Goal: Information Seeking & Learning: Learn about a topic

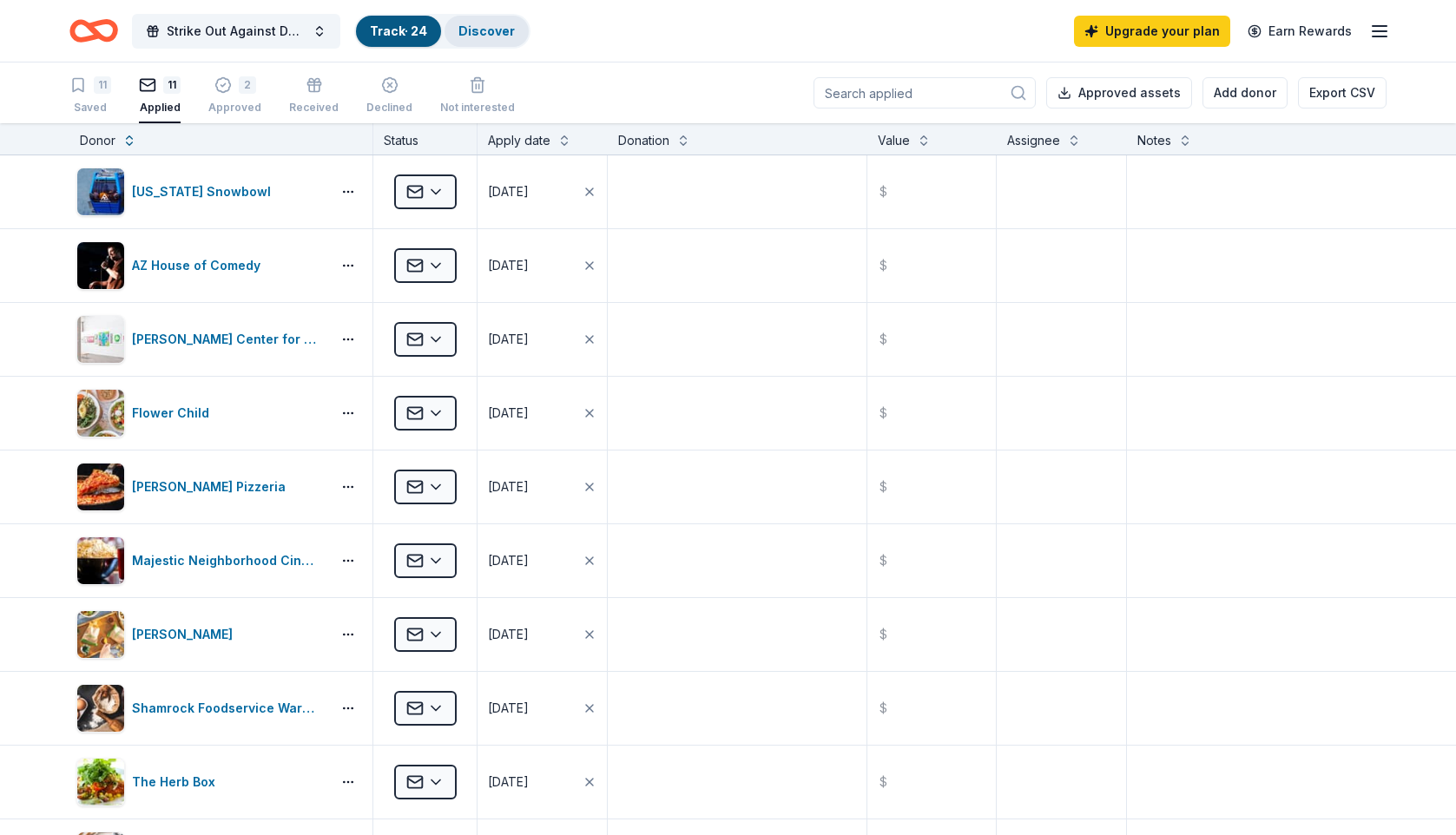
click at [488, 27] on link "Discover" at bounding box center [486, 30] width 57 height 15
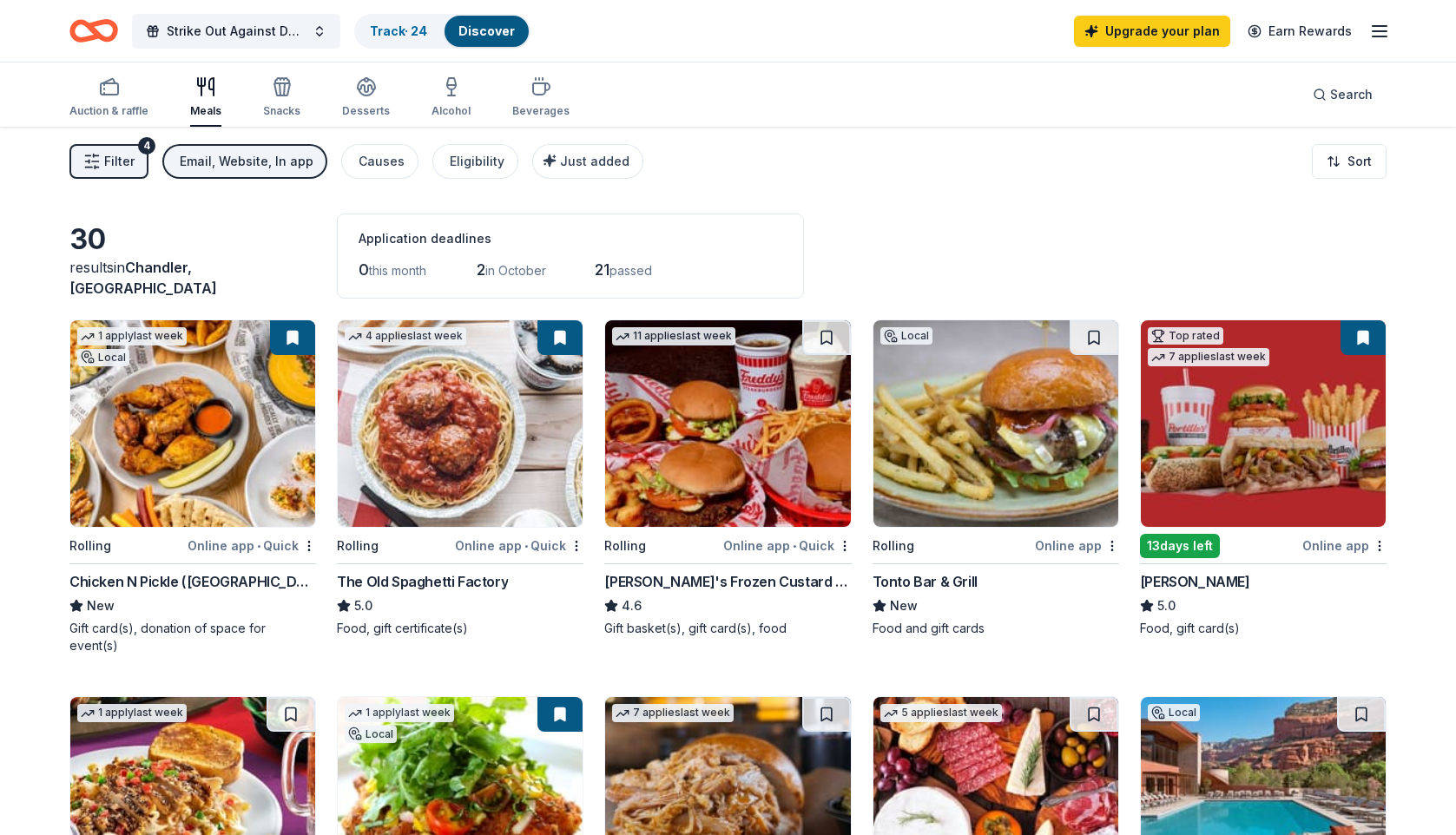
click at [106, 168] on span "Filter" at bounding box center [120, 162] width 30 height 21
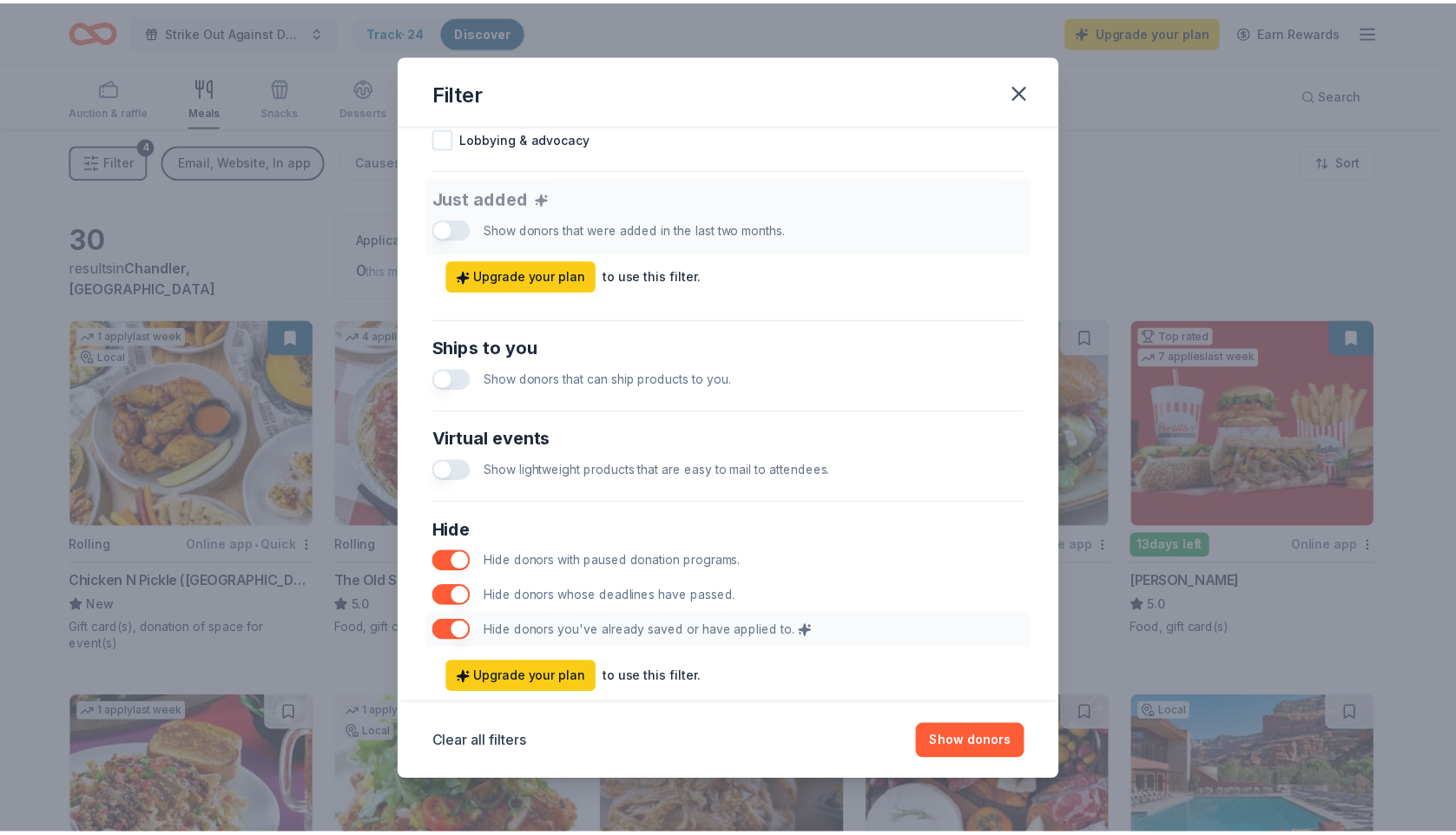
scroll to position [682, 0]
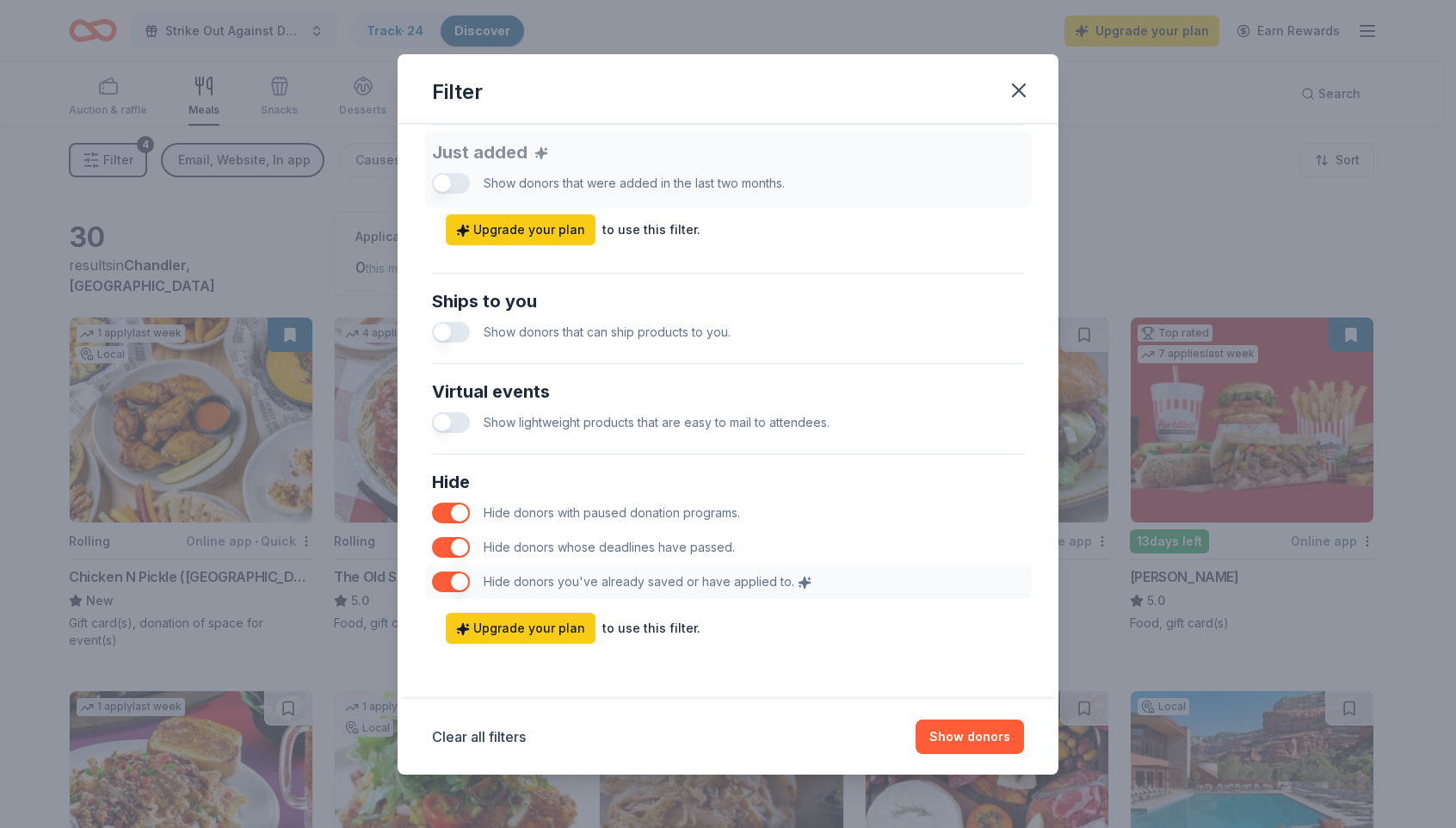
click at [1120, 632] on div "Filter Causes Find donors that support causes like yours. Animals Art & Culture…" at bounding box center [728, 414] width 1456 height 828
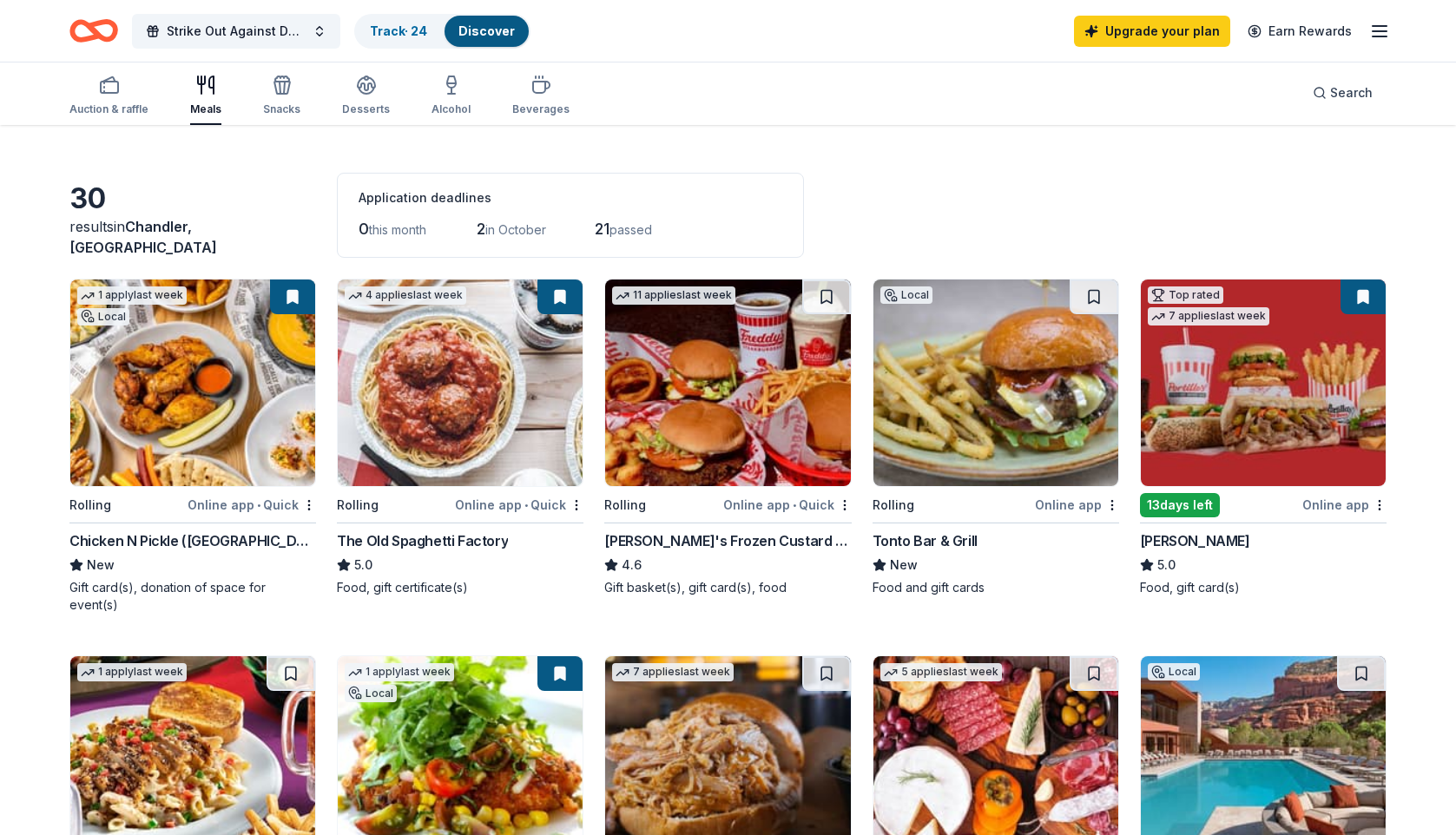
scroll to position [58, 0]
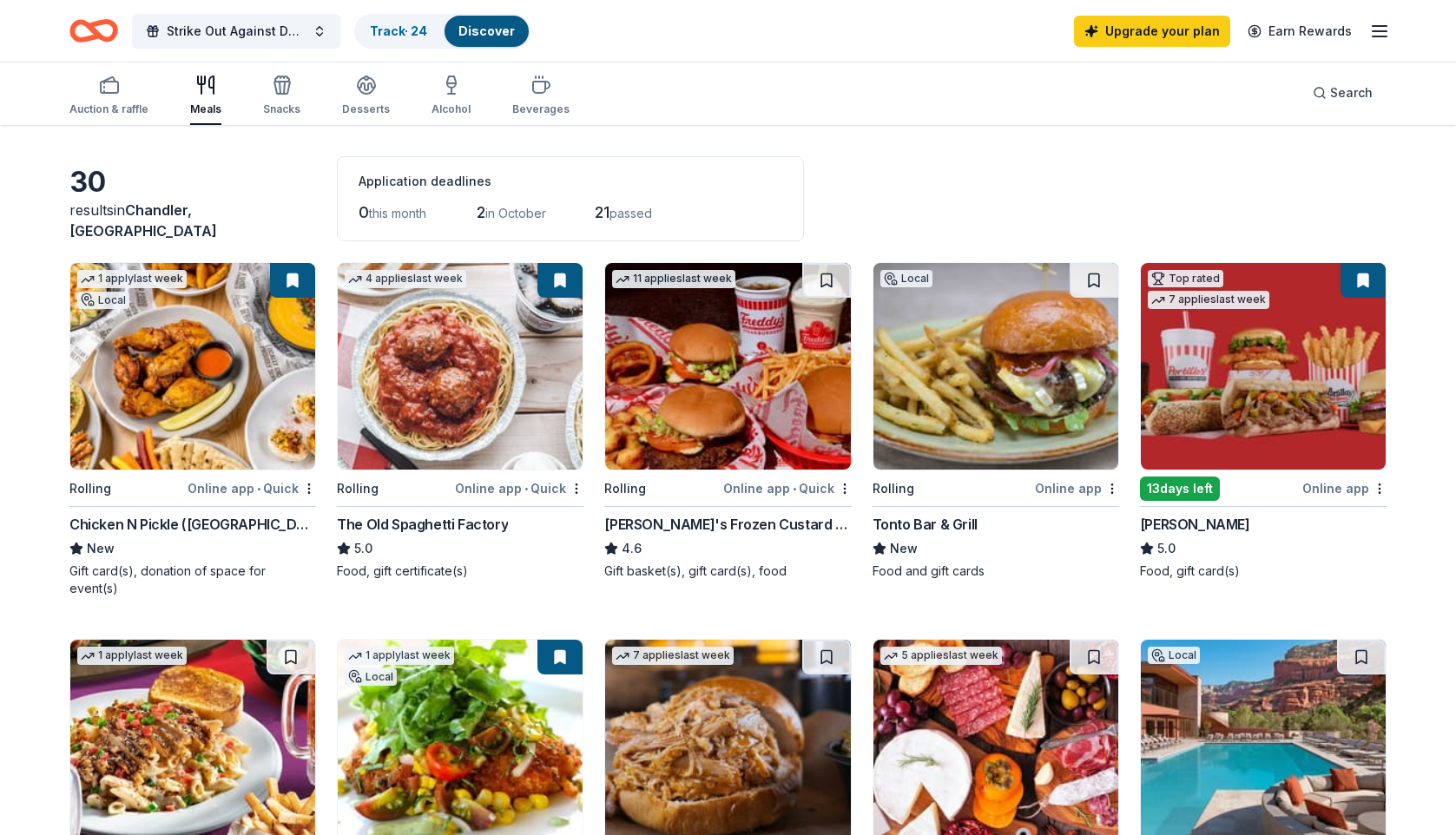
click at [1364, 282] on button at bounding box center [1362, 280] width 45 height 35
click at [1374, 274] on button at bounding box center [1362, 280] width 45 height 35
click at [1370, 281] on button at bounding box center [1362, 280] width 45 height 35
click at [1369, 281] on button at bounding box center [1362, 280] width 45 height 35
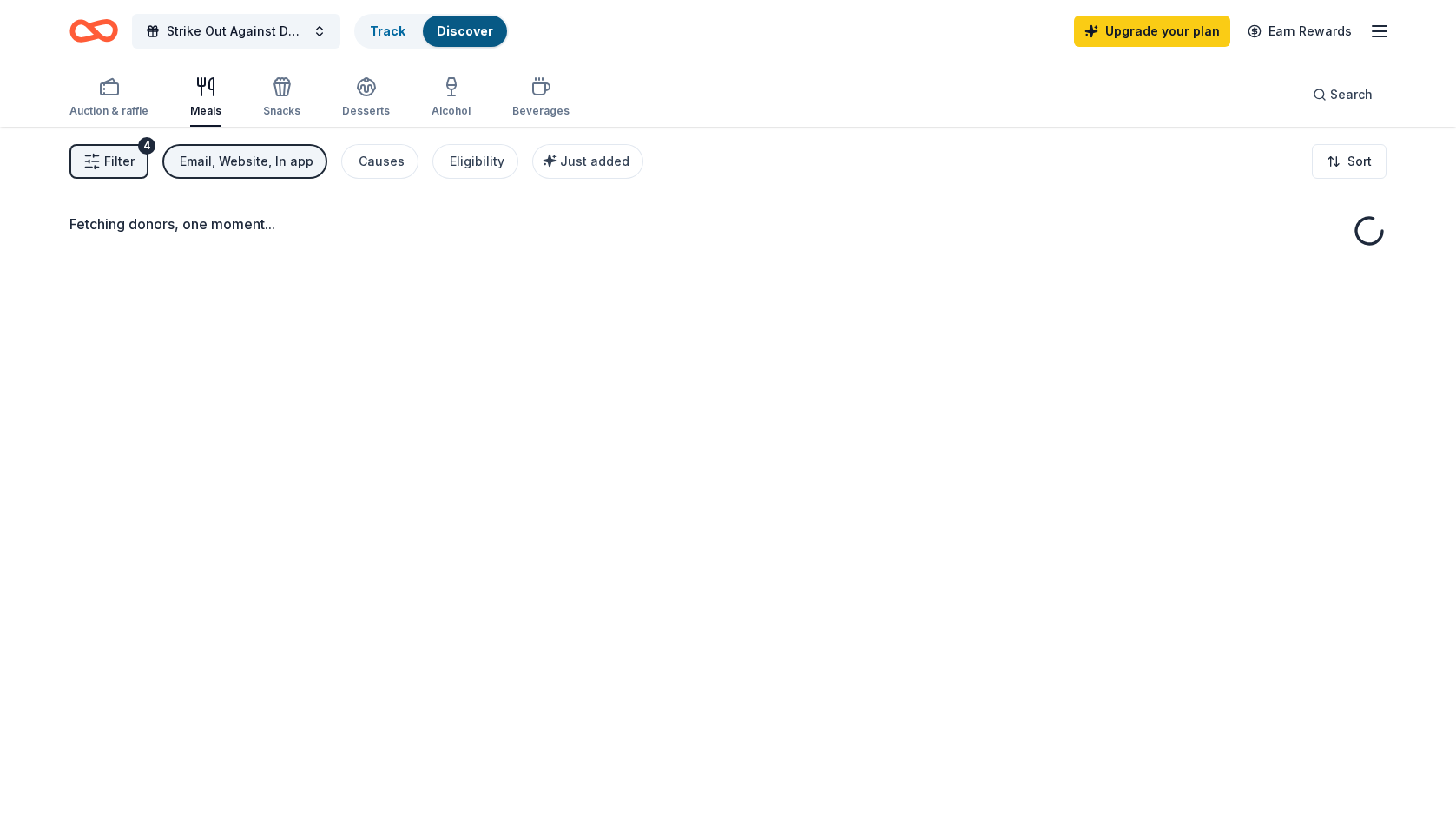
scroll to position [58, 0]
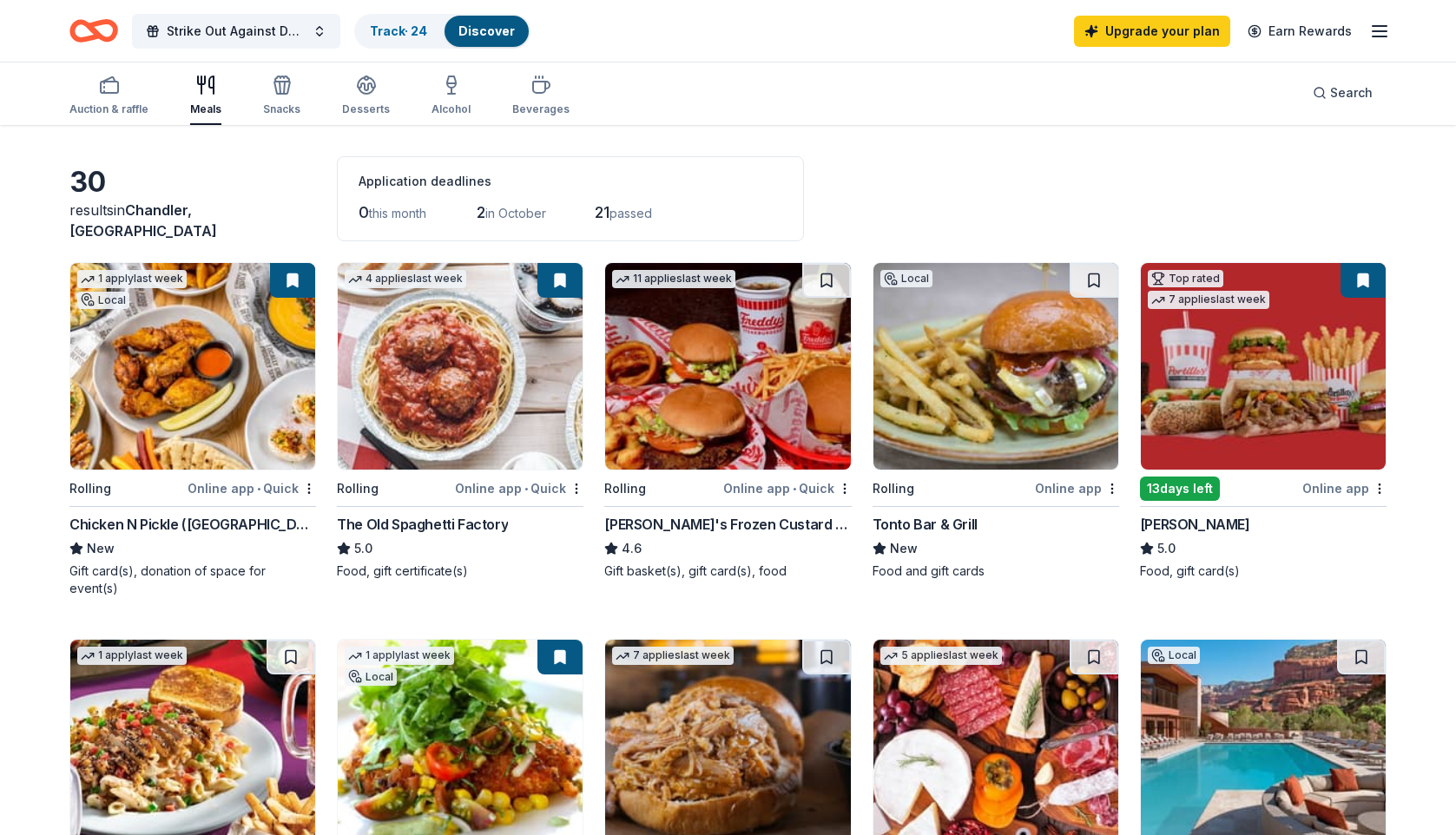
click at [302, 279] on button at bounding box center [292, 280] width 45 height 35
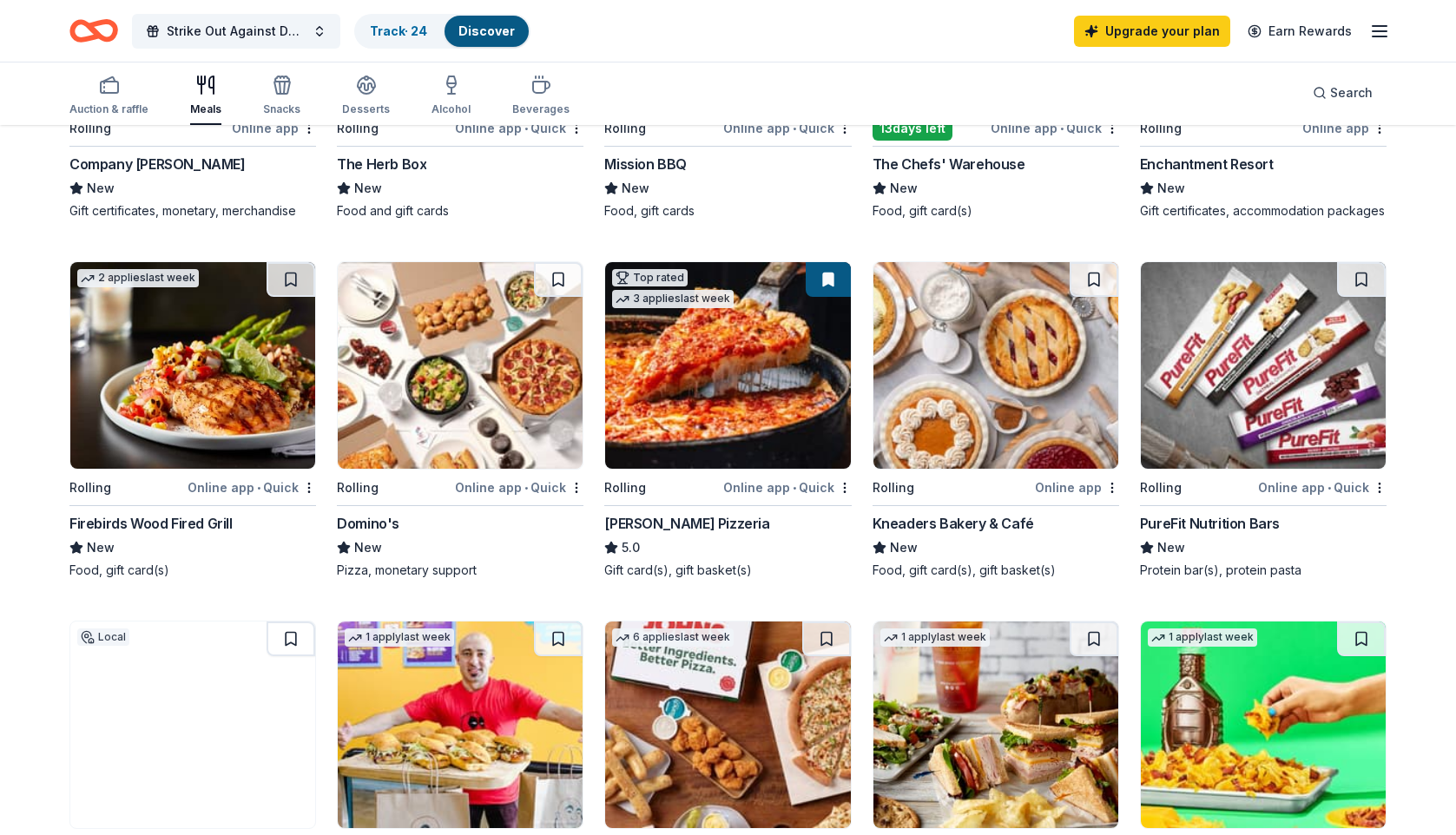
scroll to position [816, 0]
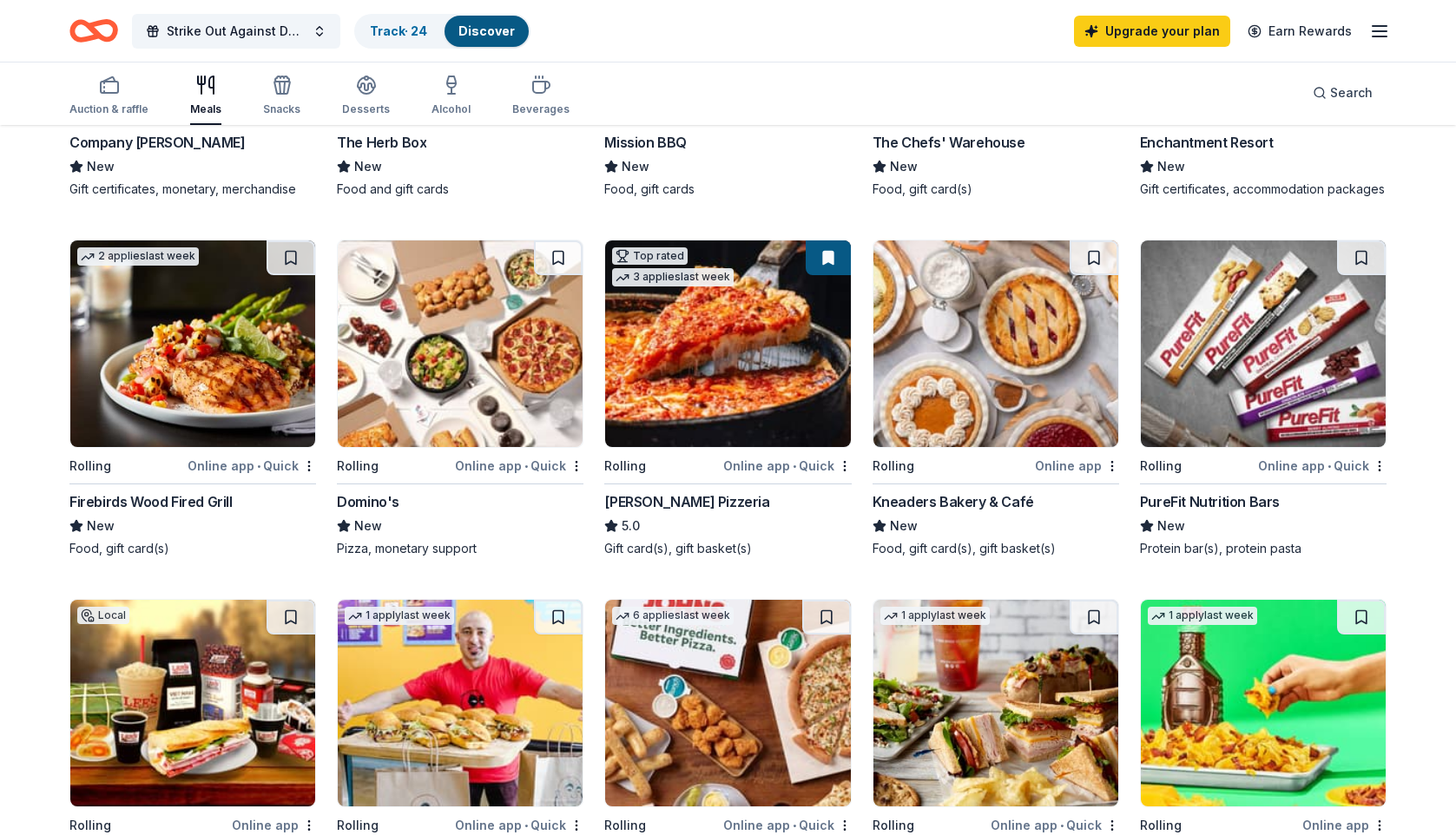
click at [244, 333] on img at bounding box center [192, 343] width 244 height 206
click at [699, 366] on img at bounding box center [727, 343] width 244 height 206
click at [1387, 44] on div "Upgrade your plan Earn Rewards" at bounding box center [1231, 31] width 316 height 41
click at [1385, 41] on div "Upgrade your plan Earn Rewards" at bounding box center [1231, 31] width 316 height 41
click at [1385, 36] on line "button" at bounding box center [1380, 36] width 14 height 0
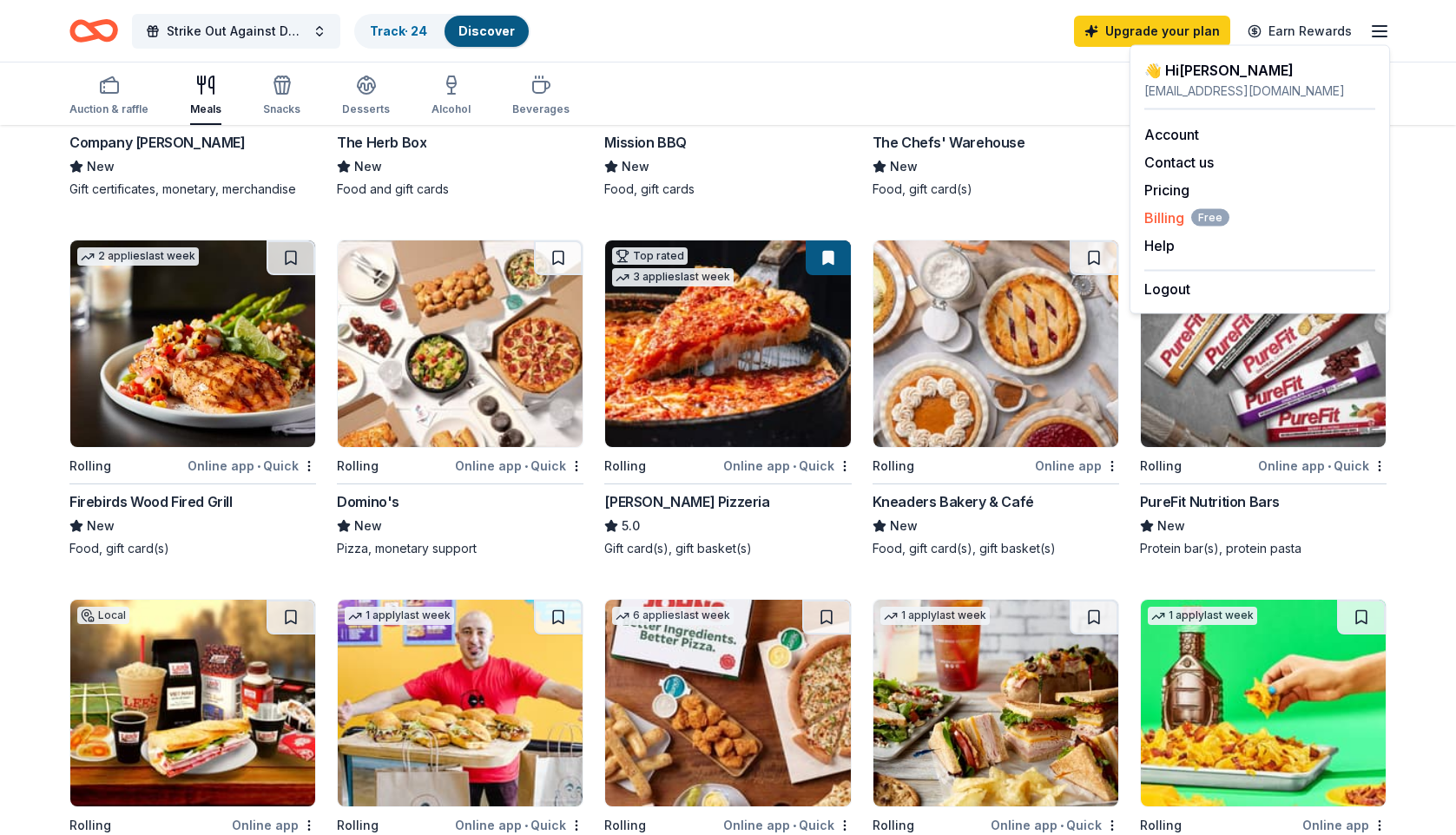
click at [1165, 222] on span "Billing Free" at bounding box center [1187, 218] width 85 height 21
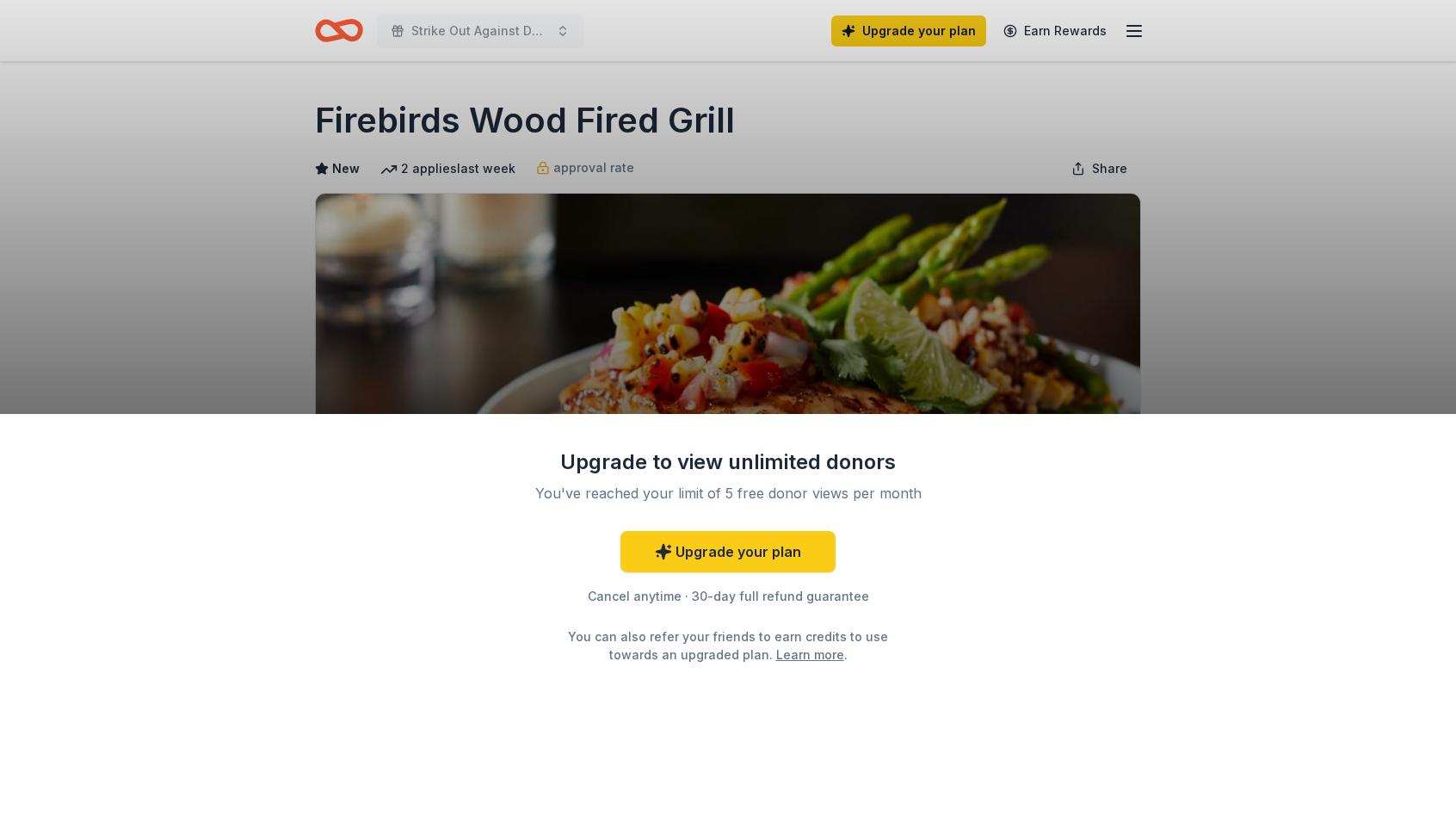
click at [210, 325] on div "Upgrade to view unlimited donors You've reached your limit of 5 free donor view…" at bounding box center [728, 414] width 1456 height 828
click at [1195, 291] on div "Upgrade to view unlimited donors You've reached your limit of 5 free donor view…" at bounding box center [728, 414] width 1456 height 828
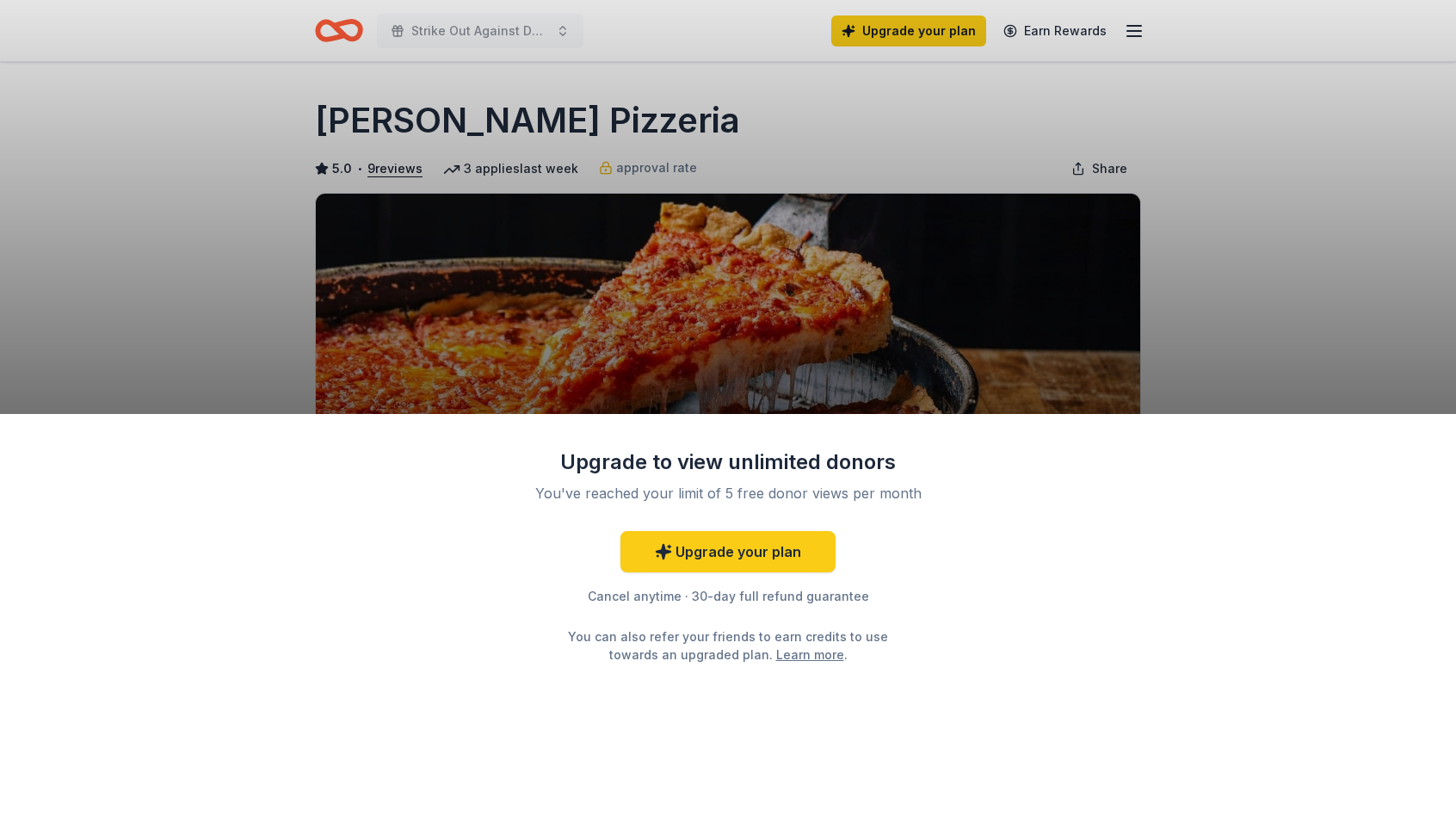
click at [629, 601] on div "Cancel anytime · 30-day full refund guarantee" at bounding box center [728, 596] width 448 height 21
click at [628, 585] on div "Upgrade your plan Cancel anytime · 30-day full refund guarantee You can also re…" at bounding box center [728, 597] width 448 height 133
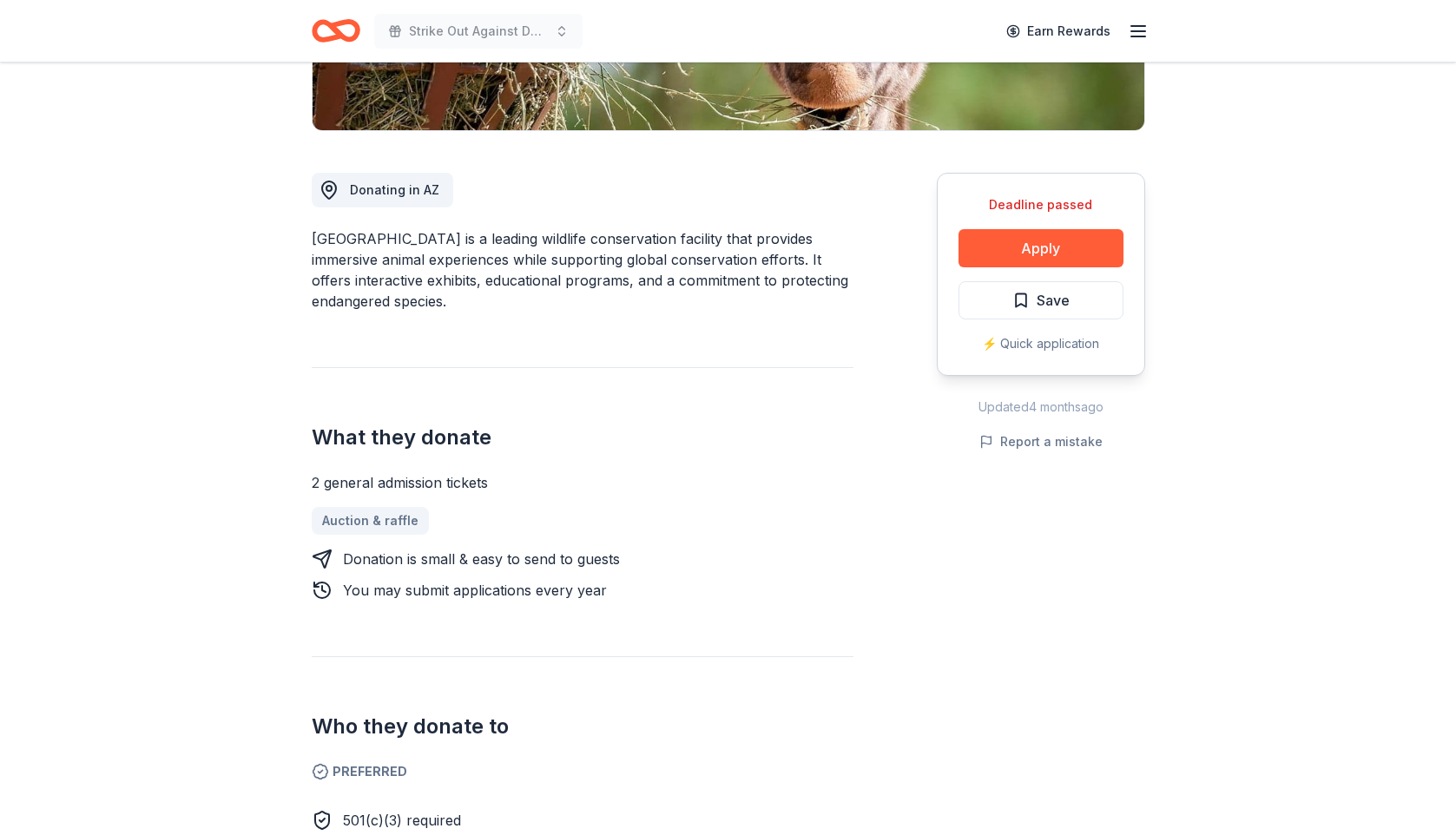
scroll to position [384, 0]
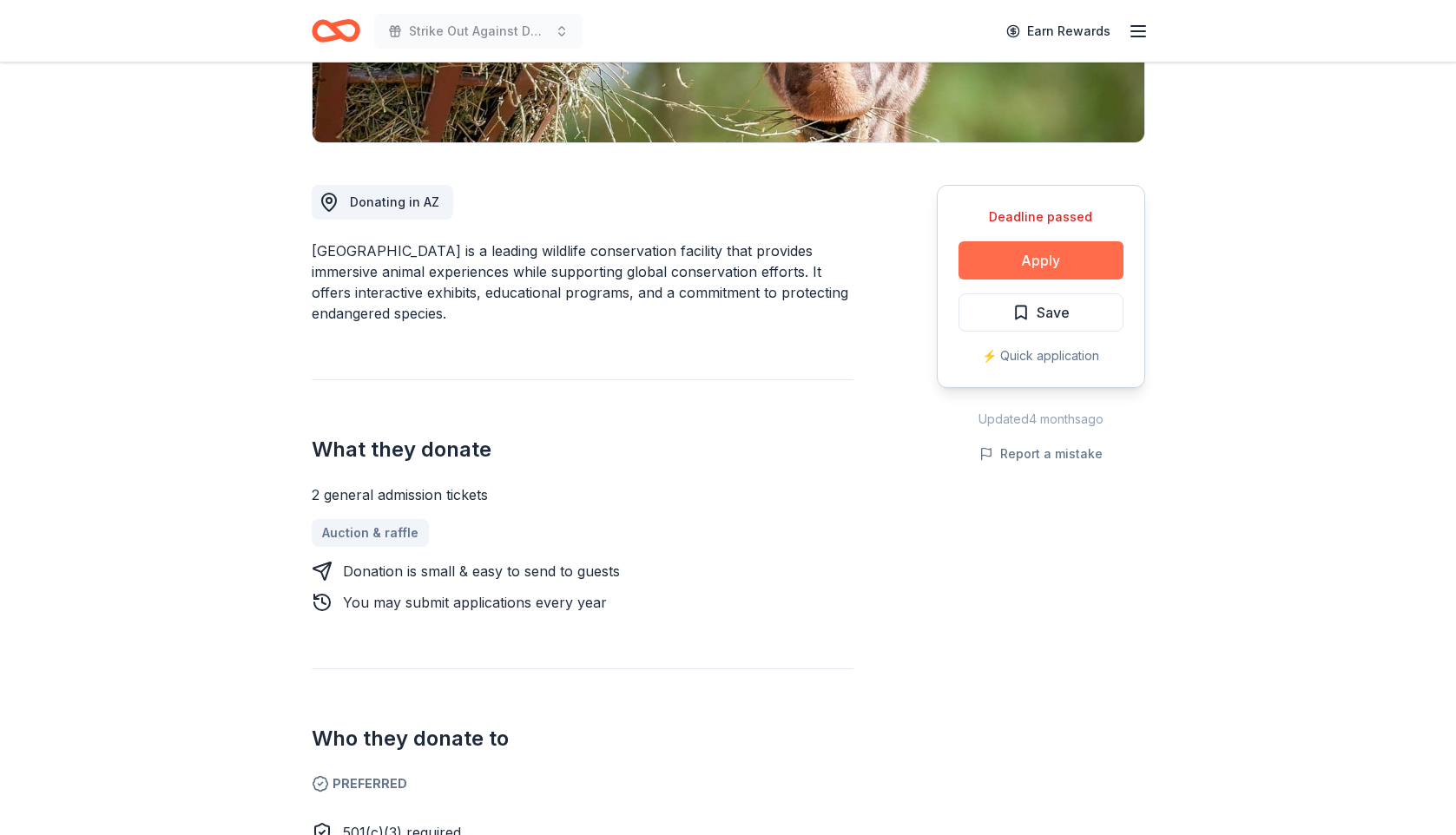
click at [1022, 259] on button "Apply" at bounding box center [1041, 259] width 165 height 38
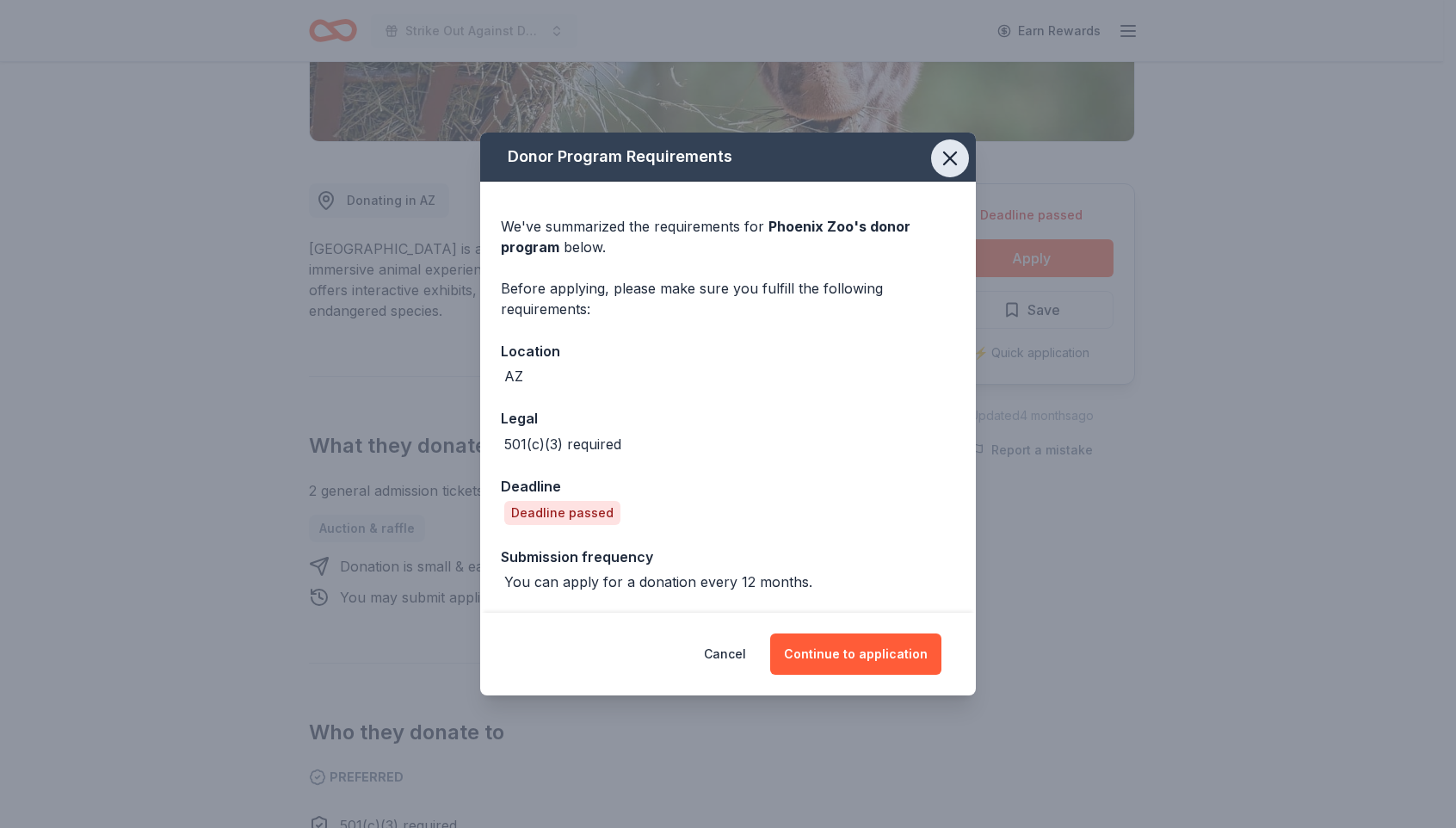
click at [950, 153] on icon "button" at bounding box center [949, 158] width 24 height 24
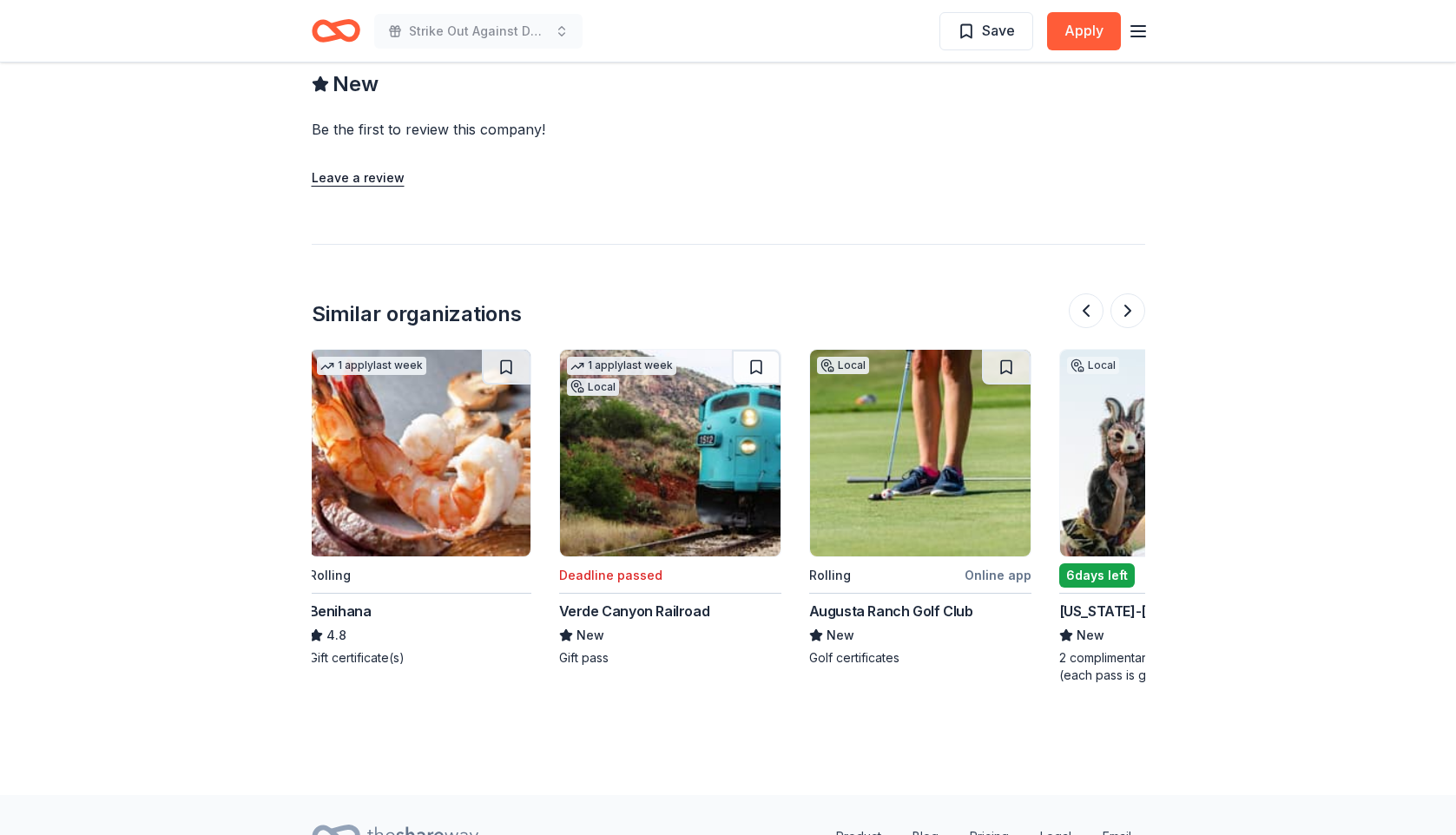
scroll to position [0, 0]
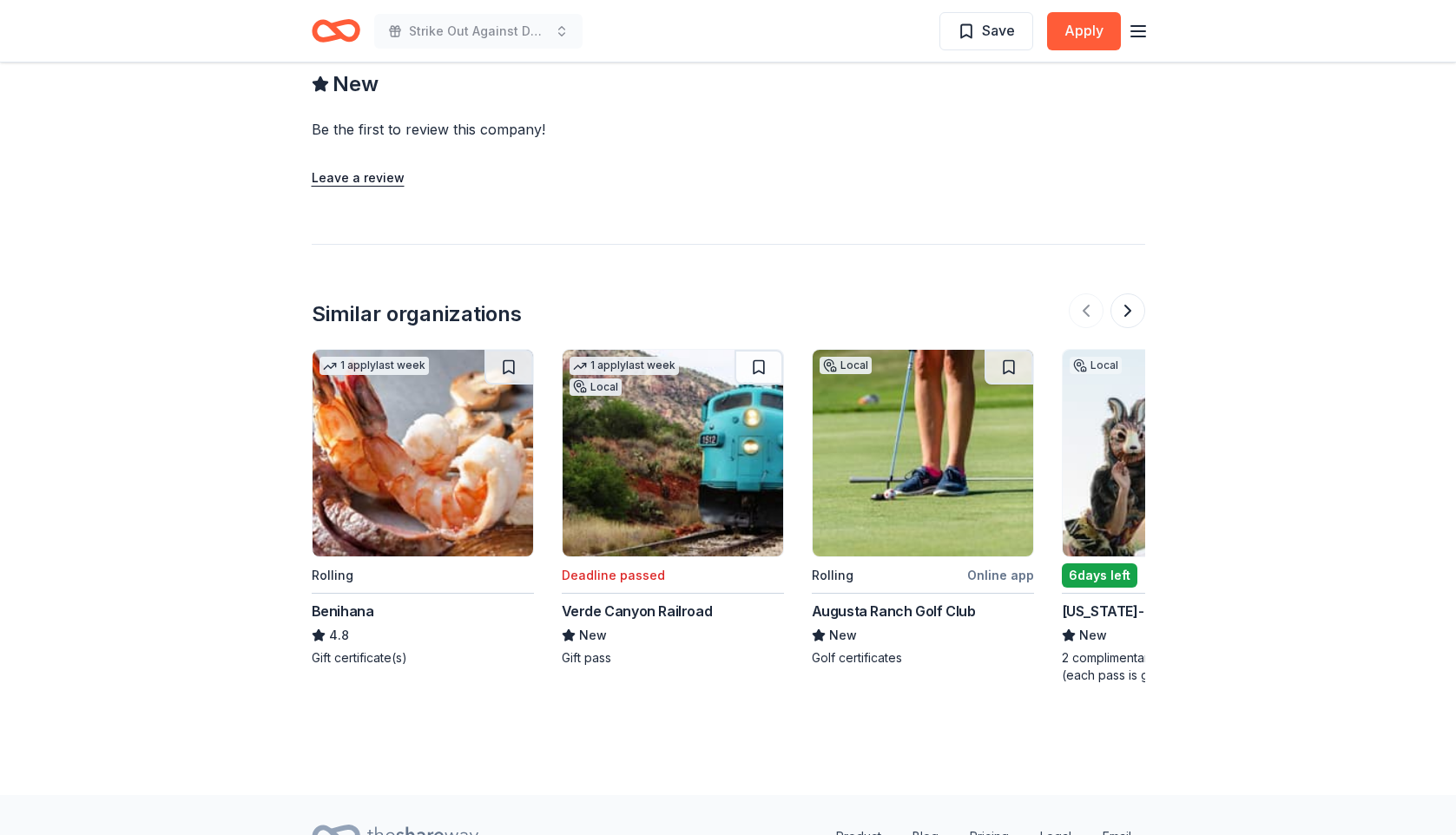
click at [670, 501] on img at bounding box center [672, 452] width 221 height 206
